Goal: Information Seeking & Learning: Check status

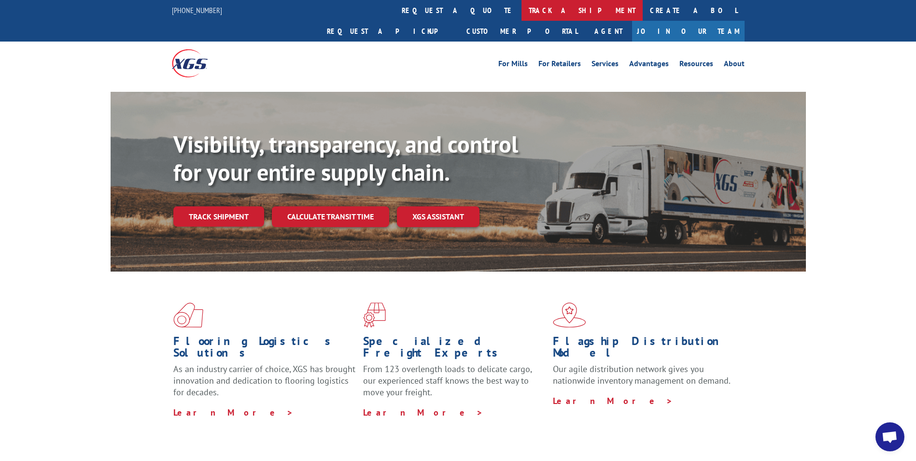
click at [522, 7] on link "track a shipment" at bounding box center [582, 10] width 121 height 21
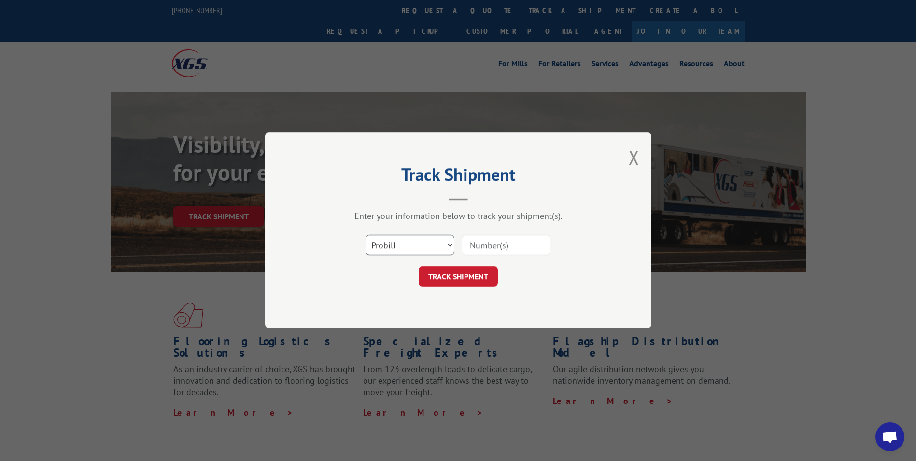
drag, startPoint x: 411, startPoint y: 239, endPoint x: 411, endPoint y: 248, distance: 8.7
click at [411, 240] on select "Select category... Probill BOL PO" at bounding box center [410, 245] width 89 height 20
select select "bol"
click at [366, 235] on select "Select category... Probill BOL PO" at bounding box center [410, 245] width 89 height 20
click at [475, 247] on input at bounding box center [506, 245] width 89 height 20
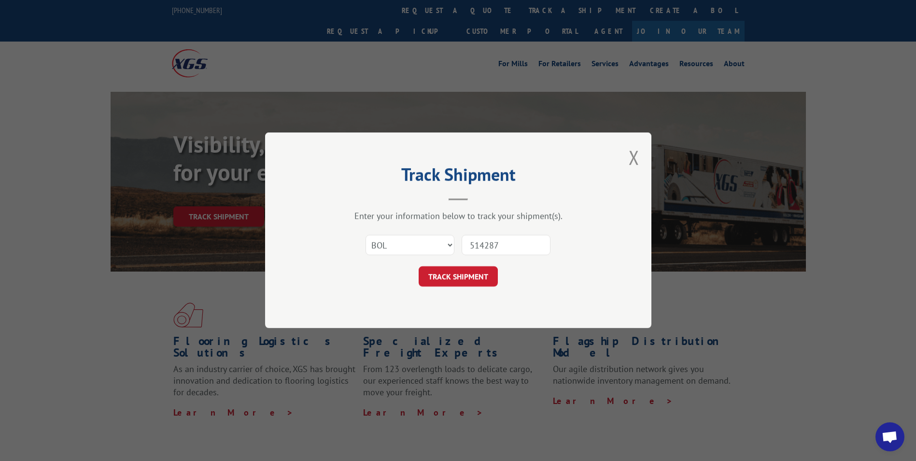
type input "5142879"
click button "TRACK SHIPMENT" at bounding box center [458, 277] width 79 height 20
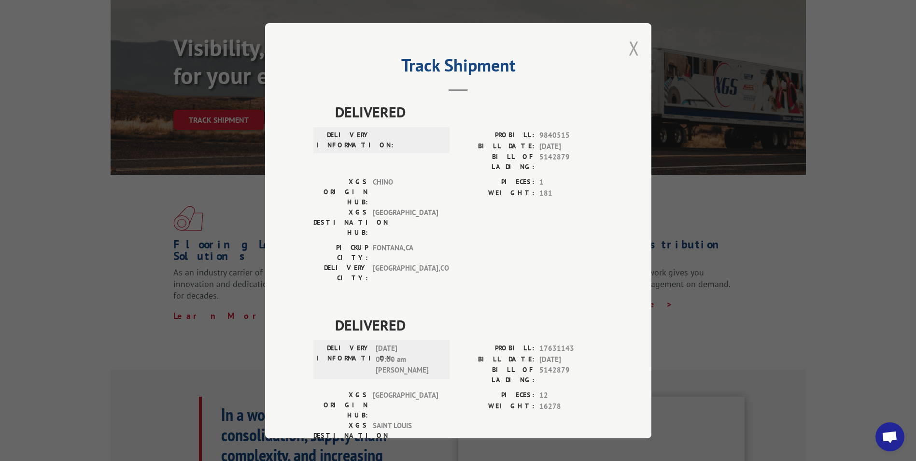
click at [629, 56] on button "Close modal" at bounding box center [634, 48] width 11 height 26
